Goal: Navigation & Orientation: Find specific page/section

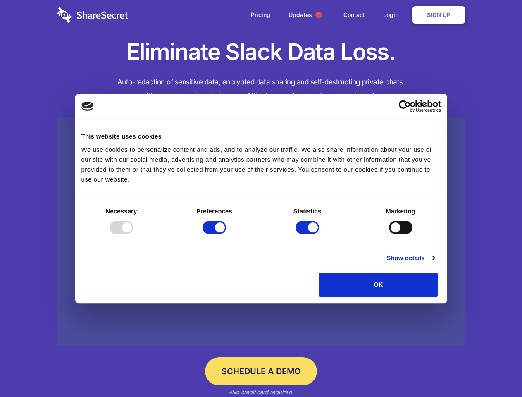
click at [133, 234] on div at bounding box center [122, 227] width 24 height 13
click at [226, 234] on input "Preferences" at bounding box center [215, 227] width 24 height 13
checkbox input "false"
click at [308, 234] on input "Statistics" at bounding box center [308, 227] width 24 height 13
checkbox input "false"
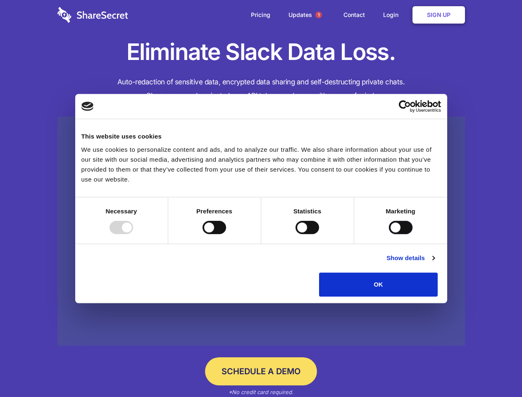
click at [389, 234] on input "Marketing" at bounding box center [401, 227] width 24 height 13
checkbox input "true"
click at [435, 263] on link "Show details" at bounding box center [411, 258] width 48 height 10
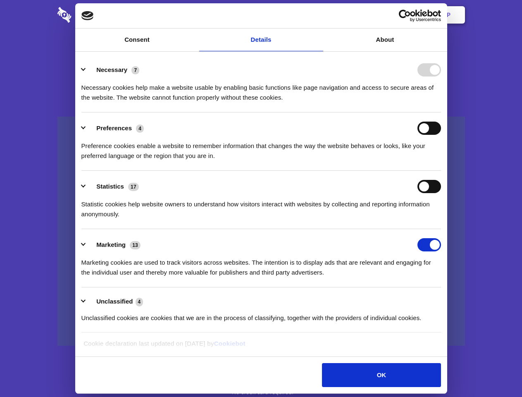
click at [441, 161] on div "Preference cookies enable a website to remember information that changes the wa…" at bounding box center [261, 148] width 360 height 26
click at [318, 15] on span "1" at bounding box center [318, 15] width 7 height 7
